Goal: Information Seeking & Learning: Learn about a topic

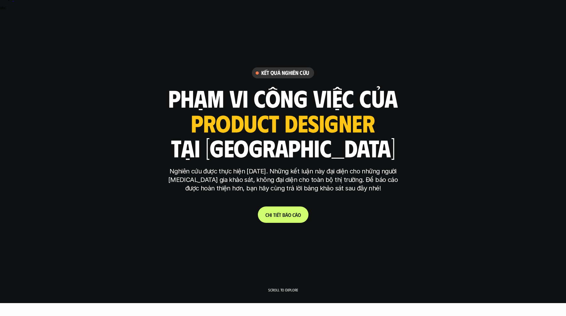
click at [287, 221] on link "C h i t i ế t b á o c á o" at bounding box center [283, 214] width 51 height 16
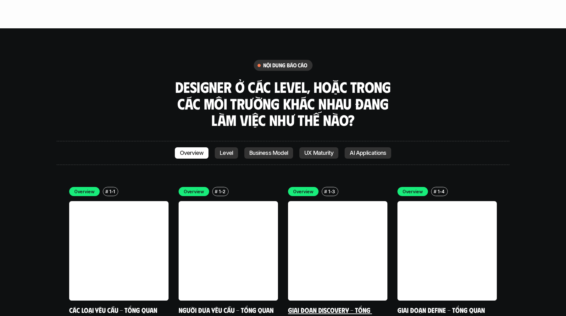
scroll to position [1748, 0]
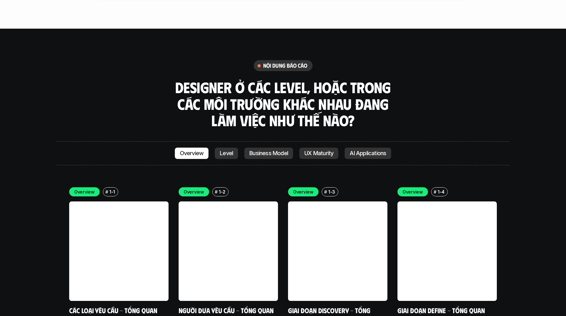
click at [223, 150] on p "Level" at bounding box center [226, 153] width 13 height 6
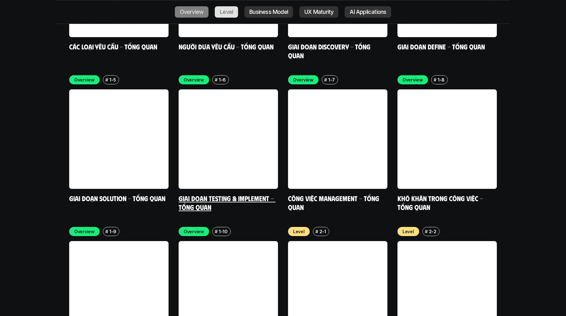
scroll to position [2003, 0]
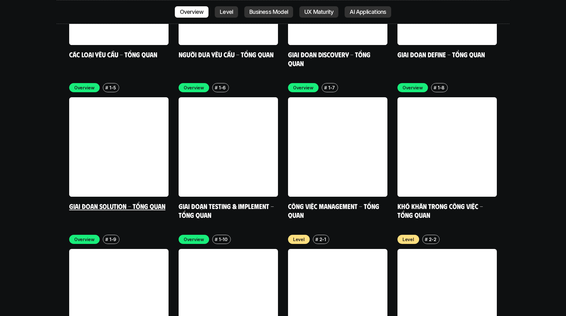
click at [146, 108] on link at bounding box center [118, 146] width 99 height 99
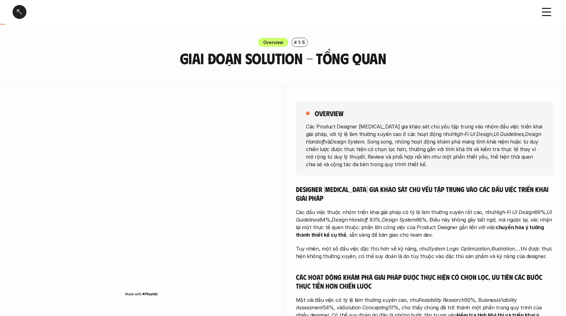
click at [551, 8] on icon at bounding box center [547, 12] width 14 height 14
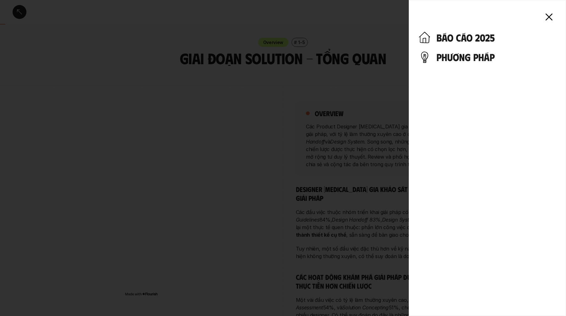
click at [488, 38] on h4 "báo cáo 2025" at bounding box center [497, 37] width 120 height 12
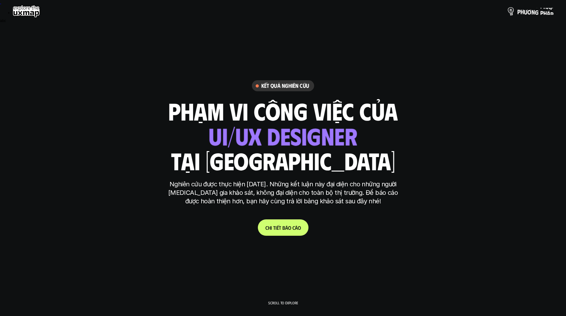
click at [538, 11] on p "p h ư ơ n g p h á p" at bounding box center [536, 11] width 36 height 7
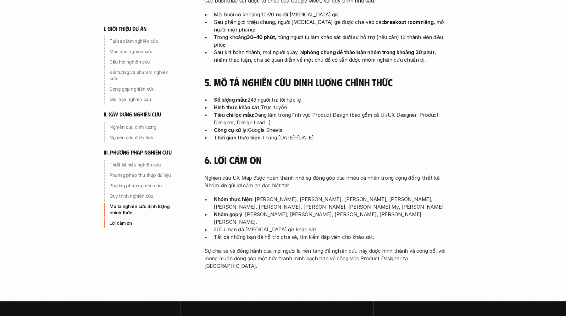
scroll to position [1958, 0]
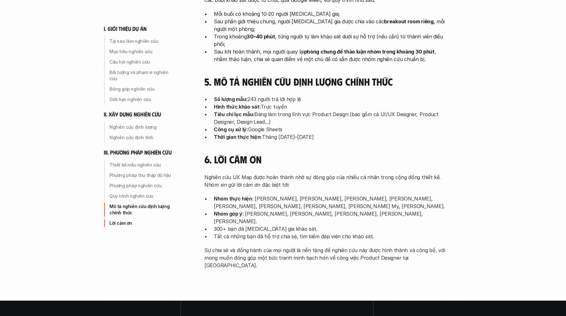
click at [265, 210] on p "Nhóm góp ý : [PERSON_NAME], [PERSON_NAME], [PERSON_NAME], [PERSON_NAME], [PERSO…" at bounding box center [332, 217] width 236 height 15
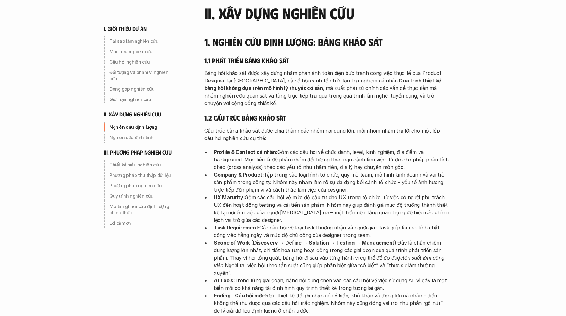
scroll to position [847, 0]
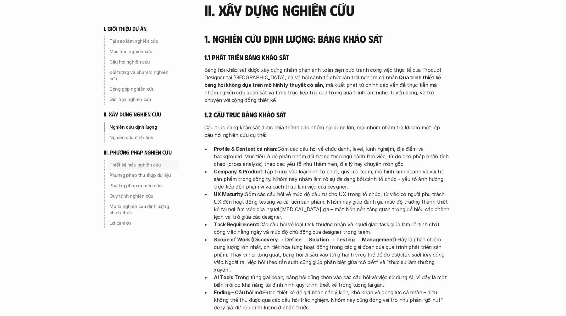
click at [132, 162] on p "Thiết kế mẫu nghiên cứu" at bounding box center [142, 165] width 67 height 6
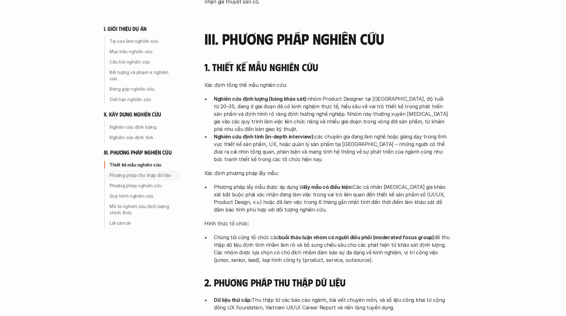
click at [146, 172] on p "Phương pháp thu thập dữ liệu" at bounding box center [142, 175] width 67 height 6
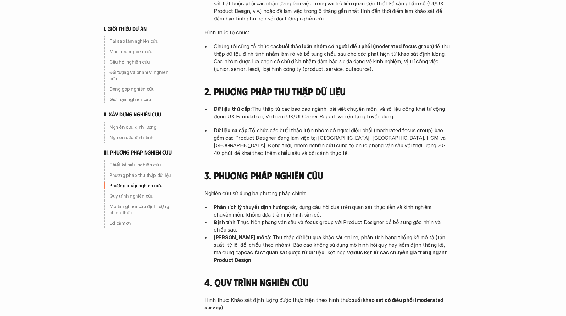
click at [141, 182] on p "Phương pháp nghiên cứu" at bounding box center [142, 185] width 67 height 6
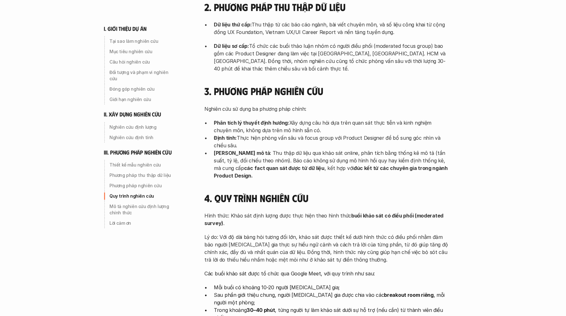
click at [138, 193] on p "Quy trình nghiên cứu" at bounding box center [142, 196] width 67 height 6
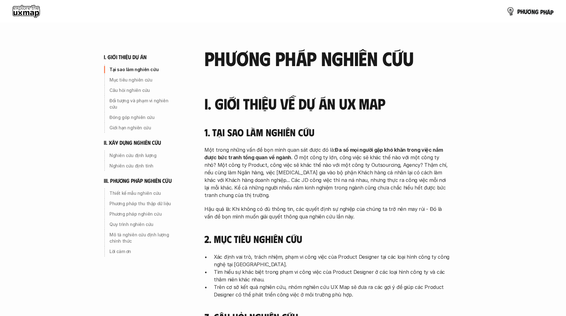
click at [533, 14] on p "p h ư ơ n g p h á p" at bounding box center [536, 11] width 36 height 7
click at [534, 10] on p "p h ư ơ n g p h á p" at bounding box center [536, 11] width 36 height 7
click at [531, 12] on p "p h ư ơ n g p h á p" at bounding box center [536, 11] width 36 height 7
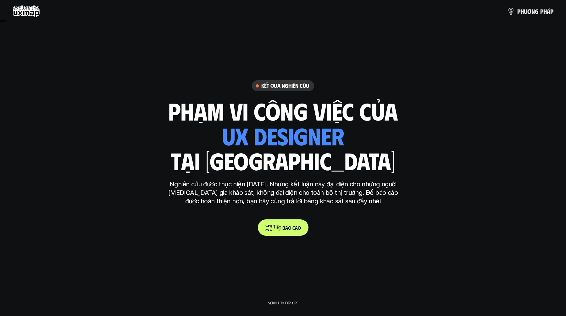
click at [294, 228] on p "C h i t i ế t b á o c á o" at bounding box center [284, 228] width 36 height 6
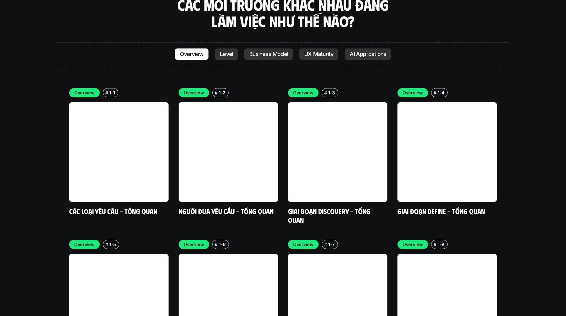
scroll to position [1844, 0]
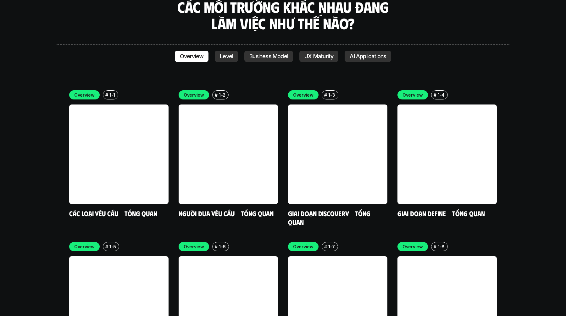
click at [174, 211] on div "Overview # 1-1 Các loại yêu cầu - Tổng quan Overview # 1-2 Người đưa yêu cầu - …" at bounding box center [283, 234] width 428 height 288
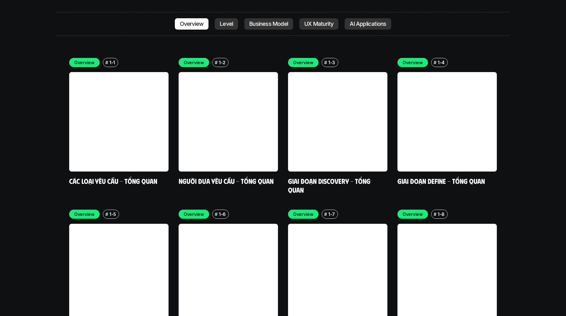
scroll to position [1877, 0]
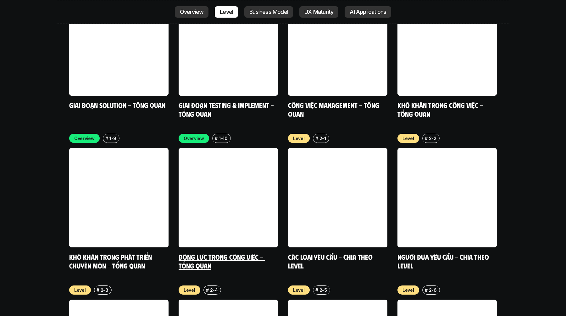
scroll to position [2104, 0]
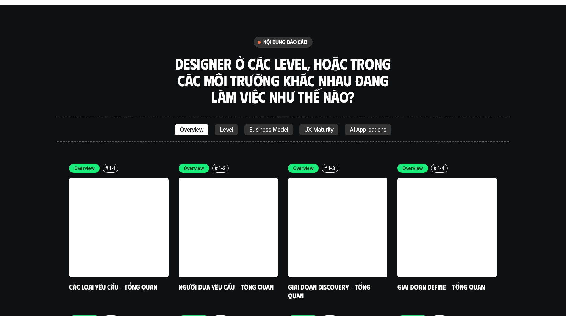
scroll to position [1773, 0]
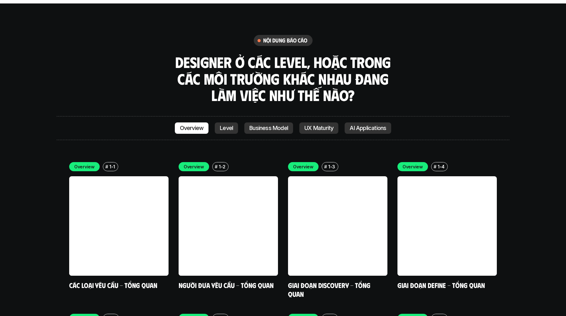
click at [331, 122] on link "UX Maturity" at bounding box center [319, 127] width 39 height 11
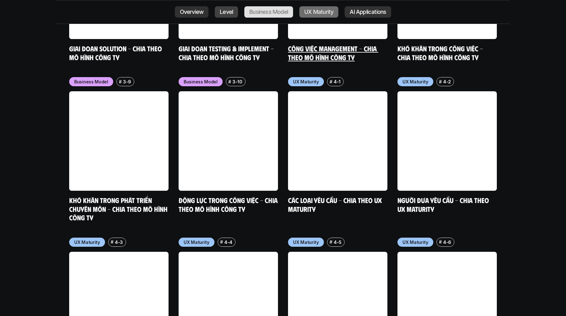
scroll to position [2930, 0]
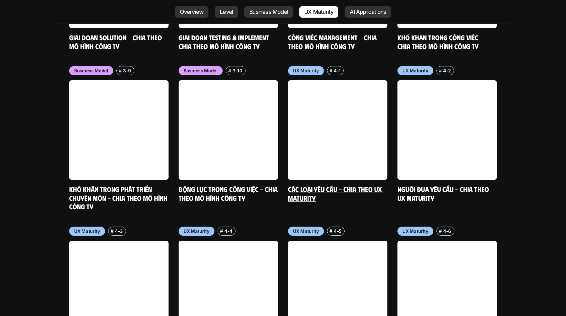
click at [340, 102] on link at bounding box center [337, 129] width 99 height 99
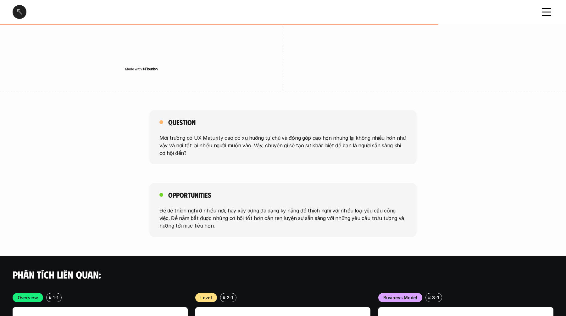
scroll to position [1132, 0]
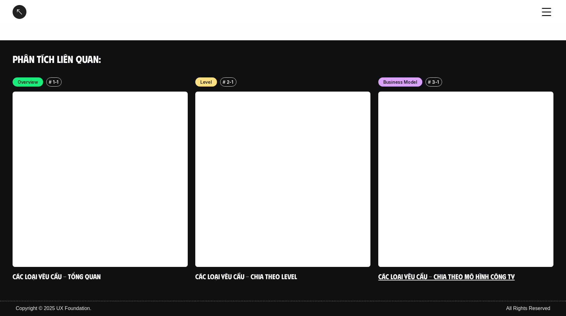
click at [439, 161] on link at bounding box center [466, 179] width 175 height 175
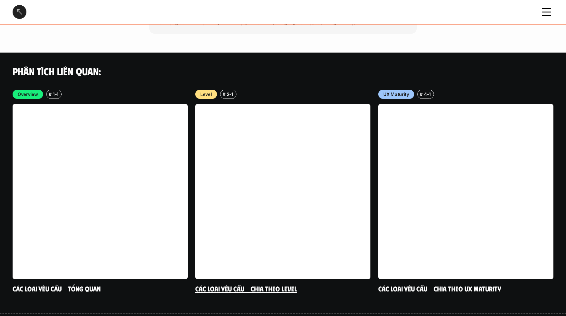
scroll to position [1222, 0]
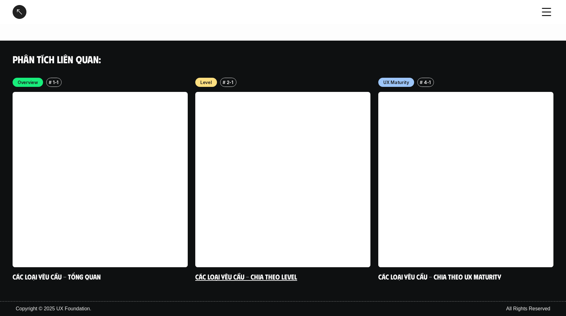
click at [284, 208] on link at bounding box center [282, 179] width 175 height 175
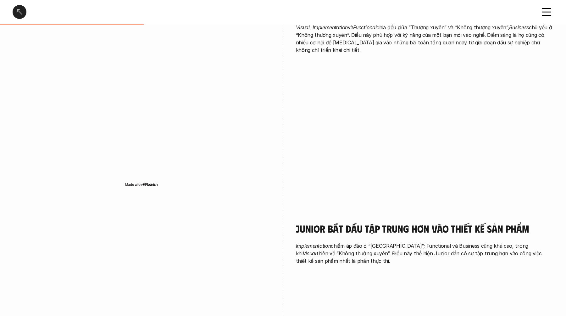
scroll to position [511, 0]
